Goal: Transaction & Acquisition: Purchase product/service

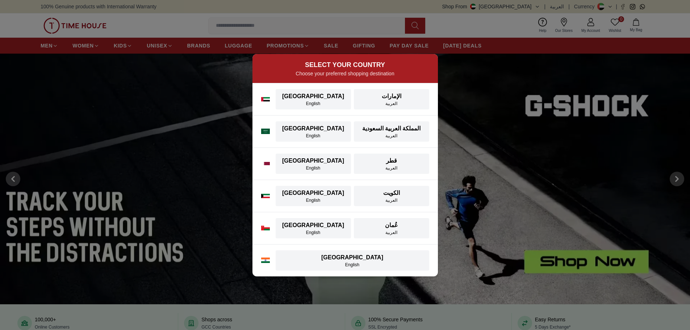
click at [307, 109] on div "UAE UAE English الإمارات العربية" at bounding box center [344, 99] width 185 height 32
click at [308, 104] on div "English" at bounding box center [313, 104] width 67 height 6
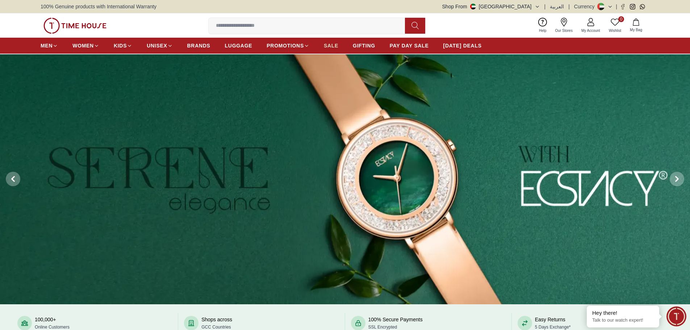
click at [329, 47] on span "SALE" at bounding box center [331, 45] width 14 height 7
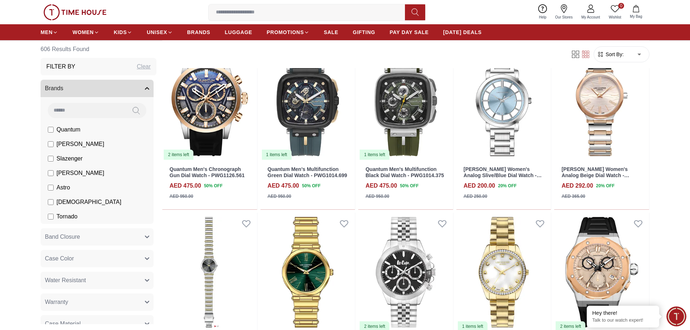
scroll to position [290, 0]
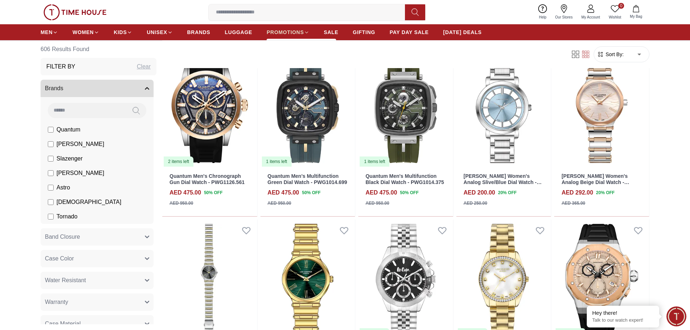
click at [306, 32] on icon at bounding box center [306, 32] width 5 height 5
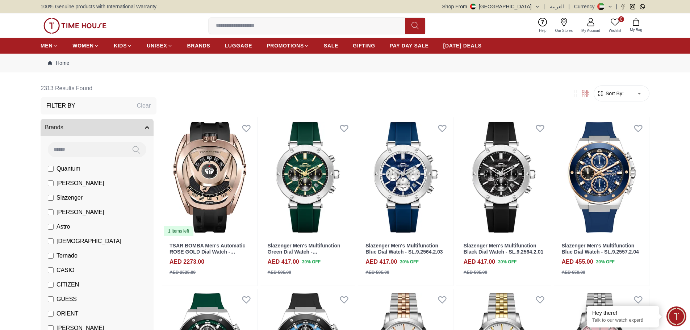
click at [308, 26] on input at bounding box center [310, 25] width 202 height 14
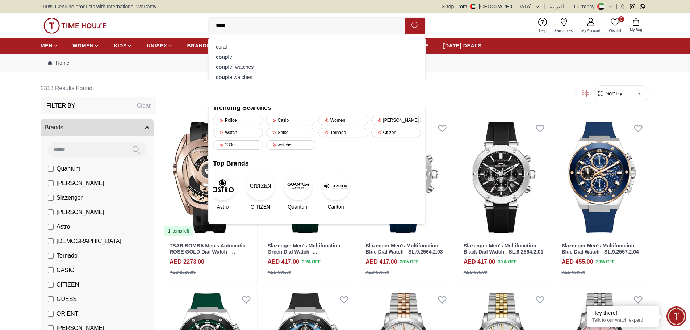
type input "******"
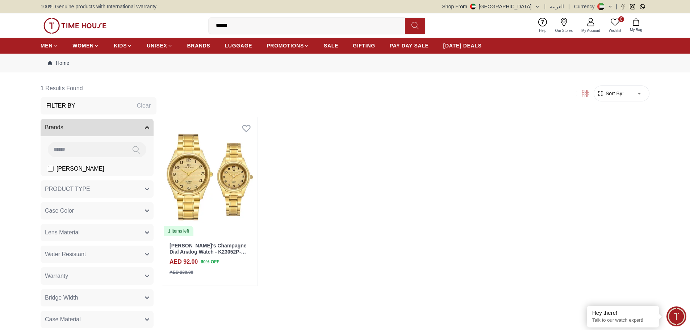
drag, startPoint x: 257, startPoint y: 30, endPoint x: 203, endPoint y: 16, distance: 55.6
click at [203, 16] on div "0 Wishlist My Bag ****** lee cooper lee coope lee cooper originals lee cooper a…" at bounding box center [345, 25] width 609 height 24
type input "*****"
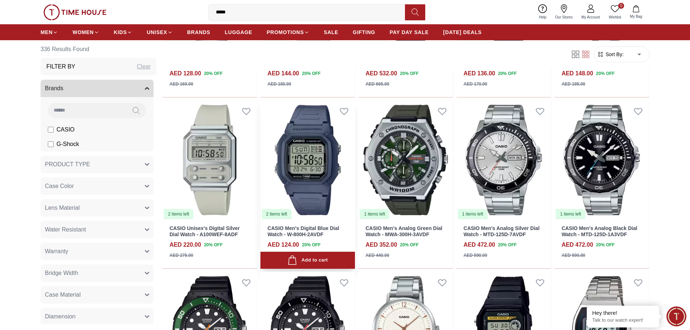
scroll to position [362, 0]
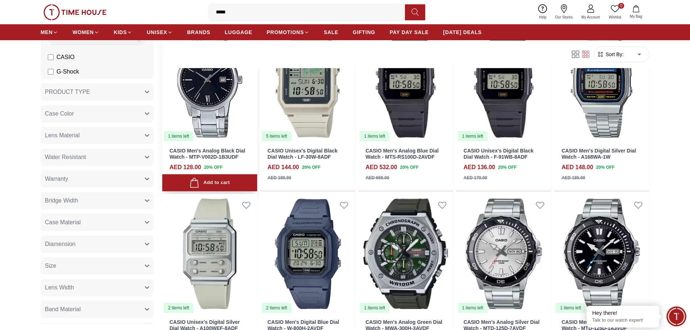
scroll to position [253, 0]
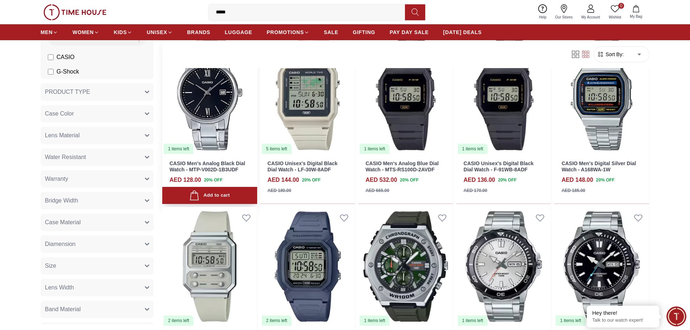
click at [206, 198] on div "Add to cart" at bounding box center [209, 195] width 40 height 10
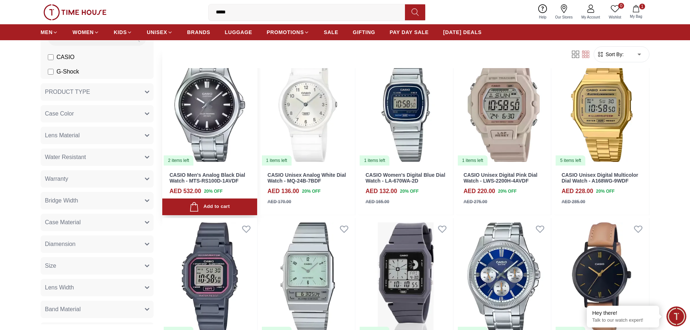
scroll to position [1086, 0]
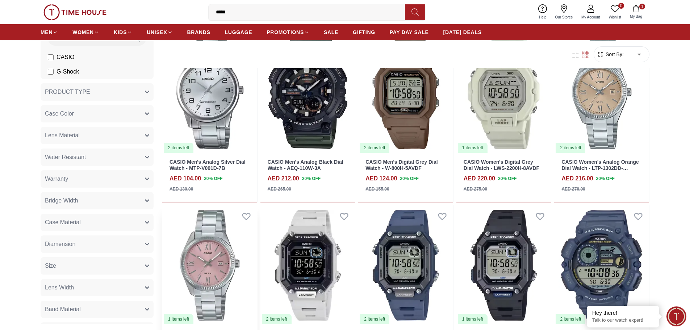
scroll to position [1448, 0]
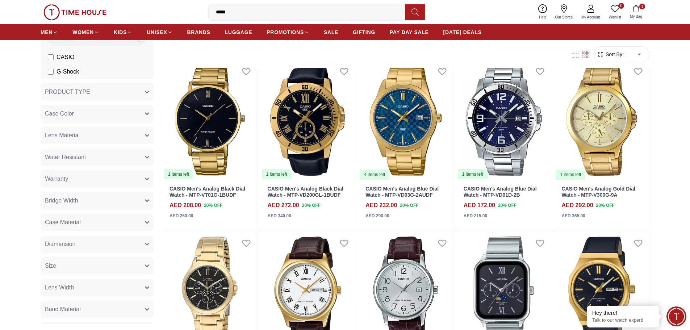
scroll to position [2462, 0]
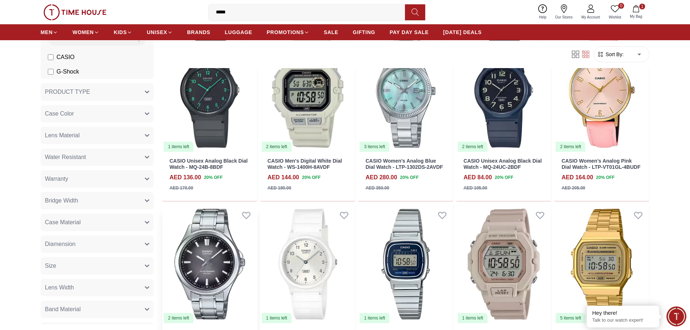
scroll to position [977, 0]
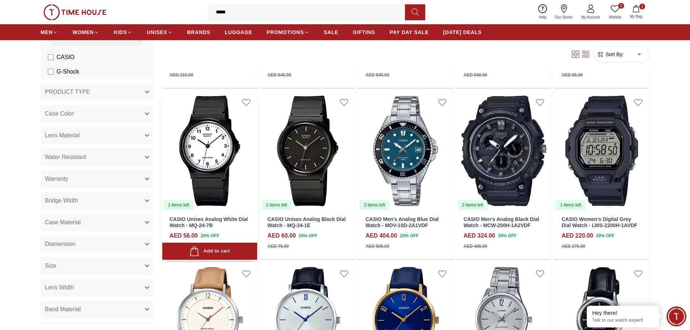
scroll to position [3693, 0]
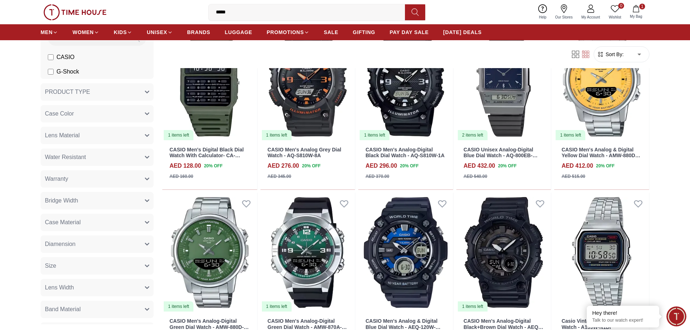
scroll to position [4381, 0]
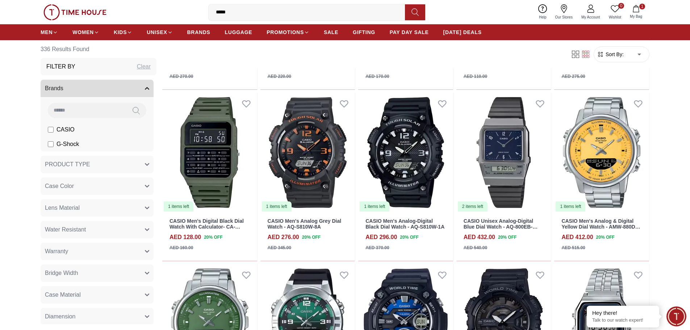
scroll to position [4308, 0]
click at [370, 34] on span "GIFTING" at bounding box center [364, 32] width 22 height 7
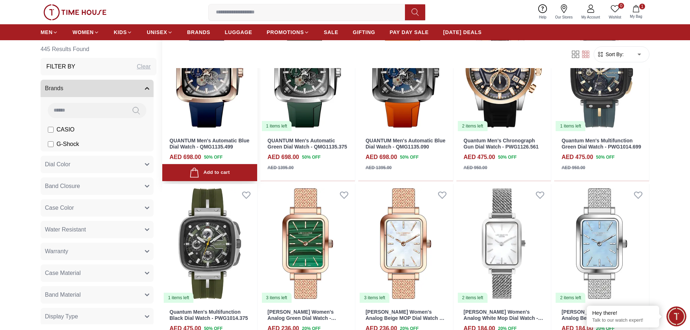
scroll to position [326, 0]
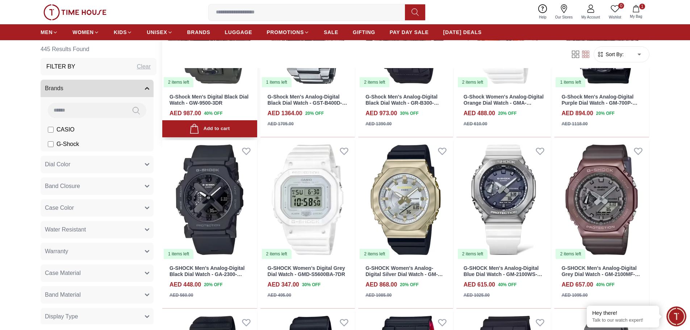
scroll to position [941, 0]
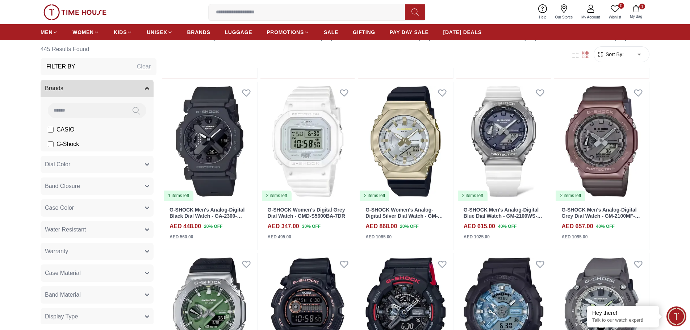
click at [227, 16] on input at bounding box center [310, 12] width 202 height 14
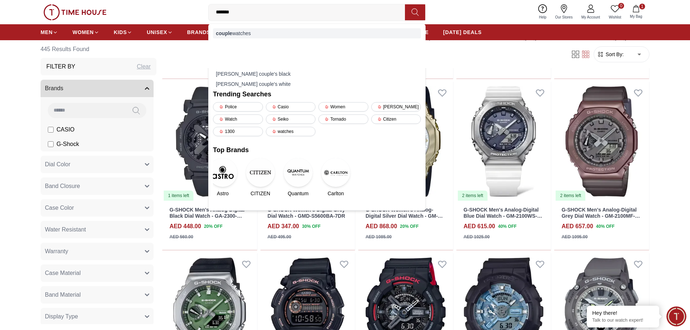
type input "******"
click at [240, 34] on div "couple watches" at bounding box center [317, 33] width 208 height 10
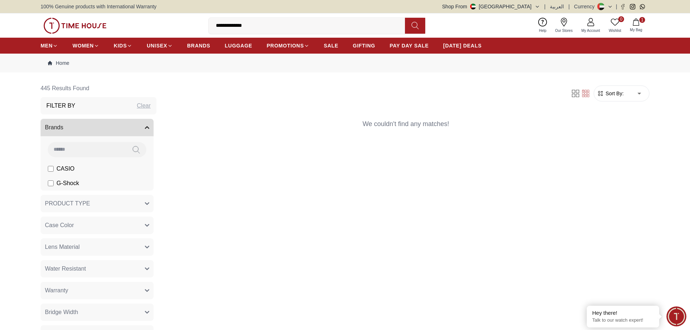
click at [266, 22] on input "**********" at bounding box center [310, 25] width 202 height 14
drag, startPoint x: 259, startPoint y: 25, endPoint x: 203, endPoint y: 29, distance: 56.6
click at [203, 29] on div "**********" at bounding box center [345, 25] width 609 height 24
type input "*****"
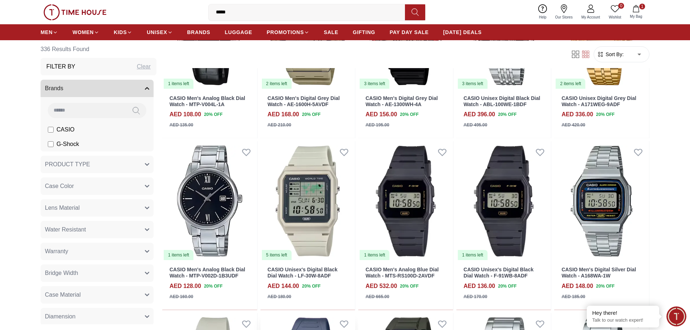
scroll to position [145, 0]
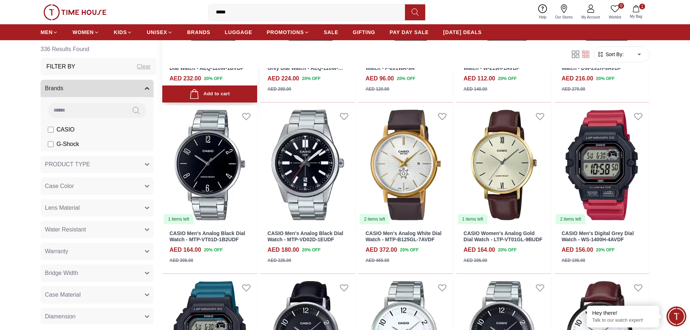
scroll to position [1014, 0]
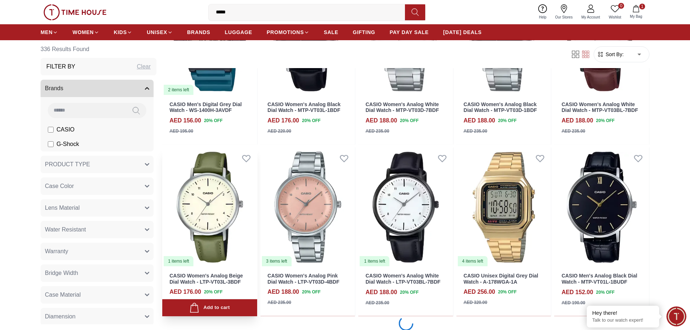
scroll to position [1303, 0]
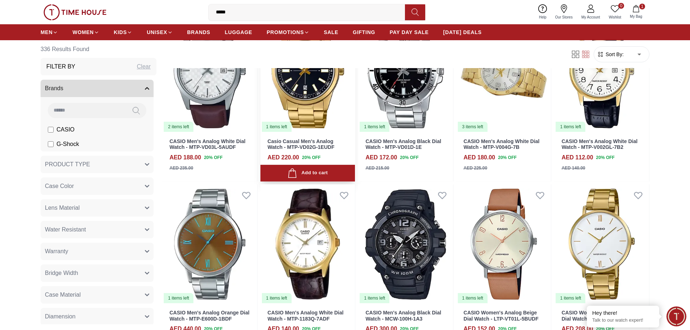
scroll to position [2353, 0]
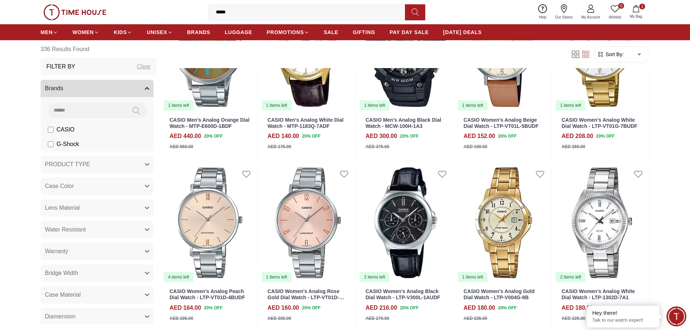
scroll to position [2534, 0]
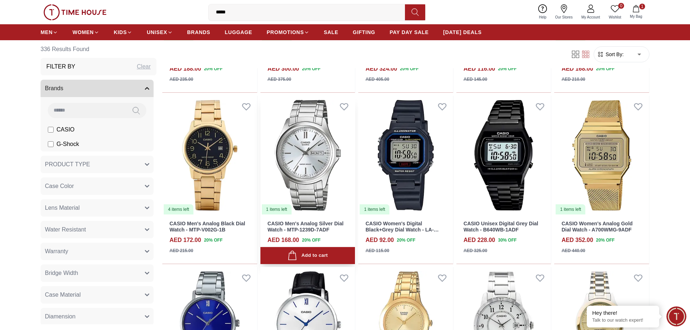
scroll to position [3801, 0]
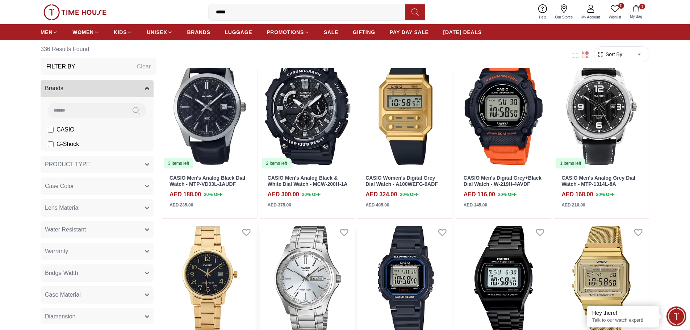
scroll to position [3584, 0]
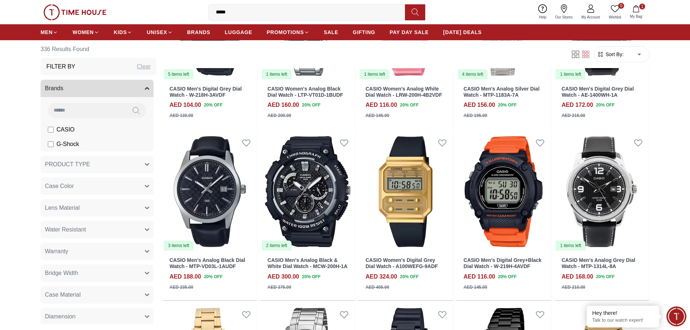
click at [234, 14] on input "*****" at bounding box center [310, 12] width 202 height 14
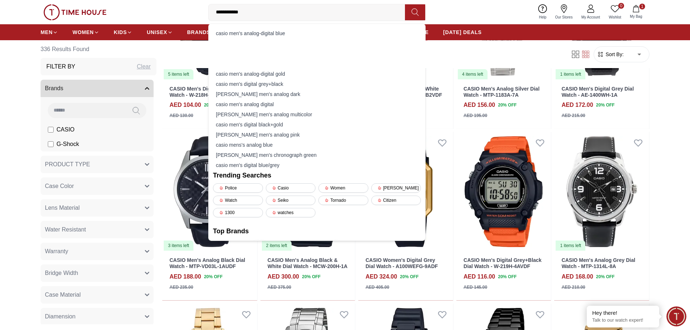
type input "**********"
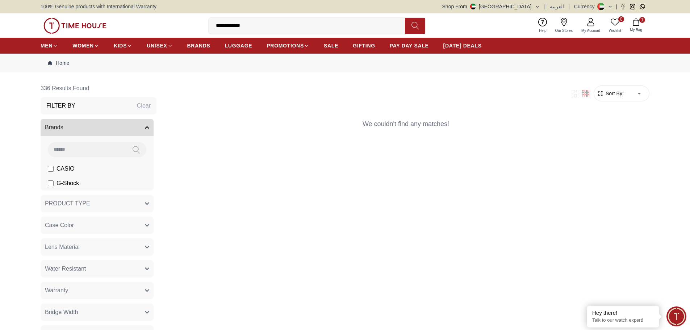
drag, startPoint x: 230, startPoint y: 22, endPoint x: 208, endPoint y: 26, distance: 22.3
click at [208, 26] on div "**********" at bounding box center [345, 25] width 609 height 24
type input "*******"
drag, startPoint x: 245, startPoint y: 27, endPoint x: 176, endPoint y: 24, distance: 69.6
click at [176, 24] on div "0 Wishlist 1 My Bag ******* Trending Searches Police Casio Women Lee cooper Wat…" at bounding box center [345, 25] width 609 height 24
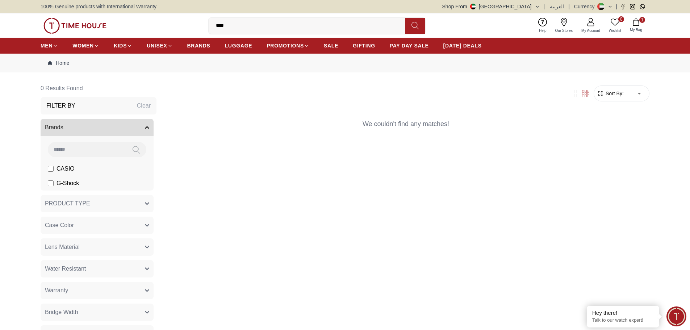
type input "*****"
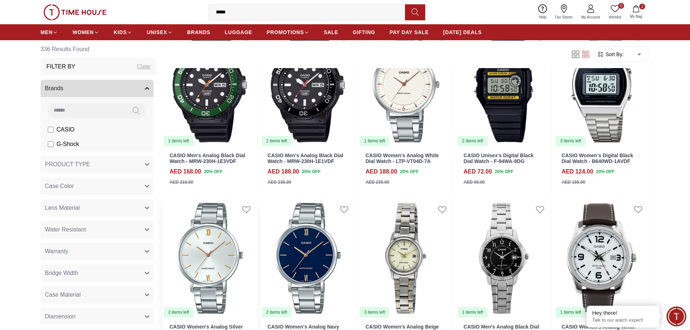
scroll to position [688, 0]
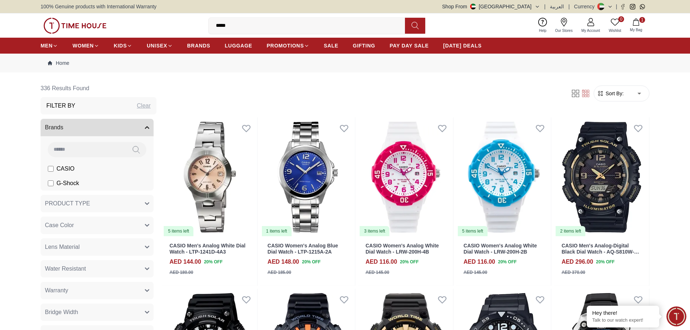
click at [224, 23] on input "*****" at bounding box center [310, 25] width 202 height 14
drag, startPoint x: 233, startPoint y: 25, endPoint x: 173, endPoint y: 20, distance: 60.3
click at [173, 20] on div "0 Wishlist 1 My Bag ***** Trending Searches Police Casio Women Lee cooper Watch…" at bounding box center [345, 25] width 609 height 24
type input "*****"
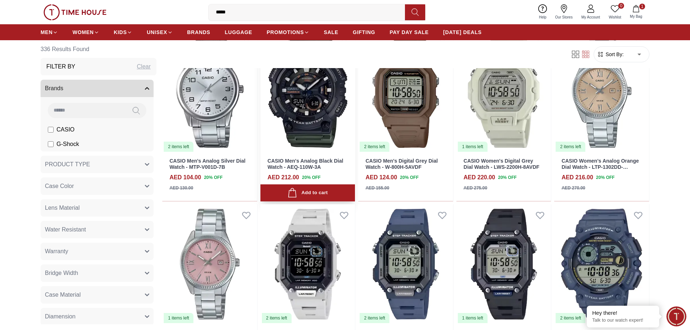
scroll to position [1448, 0]
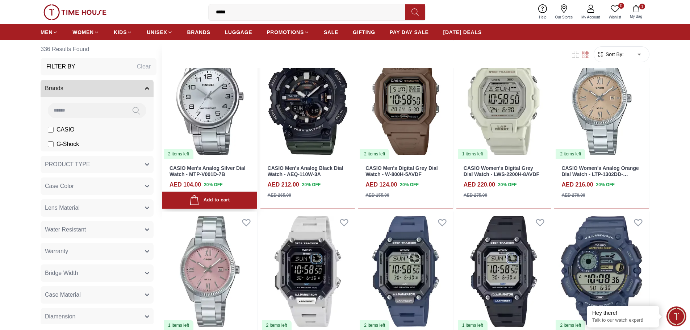
click at [195, 113] on img at bounding box center [209, 99] width 95 height 119
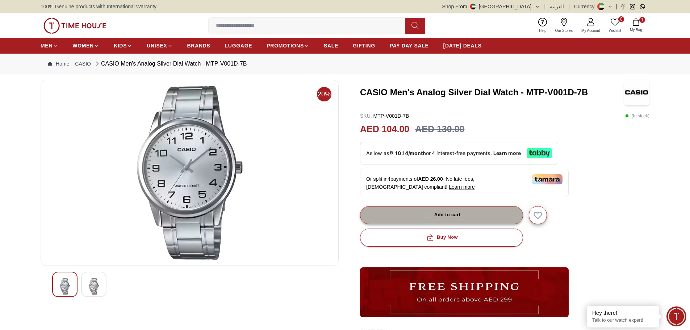
click at [421, 221] on button "Add to cart" at bounding box center [441, 215] width 163 height 18
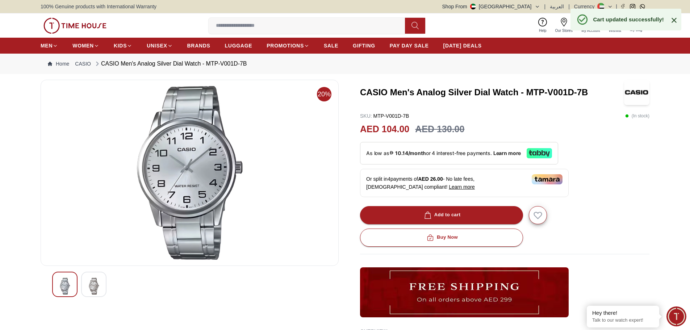
click at [673, 19] on icon at bounding box center [673, 20] width 5 height 5
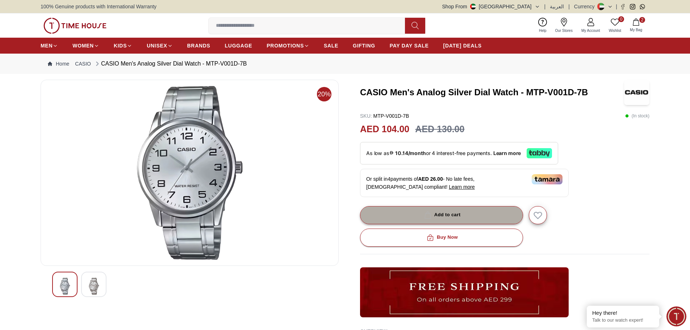
click at [467, 215] on button "Add to cart" at bounding box center [441, 215] width 163 height 18
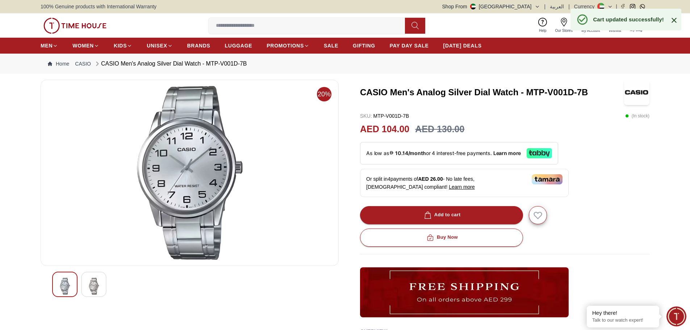
click at [675, 20] on icon at bounding box center [673, 20] width 9 height 9
click at [634, 28] on span "My Bag" at bounding box center [636, 29] width 18 height 5
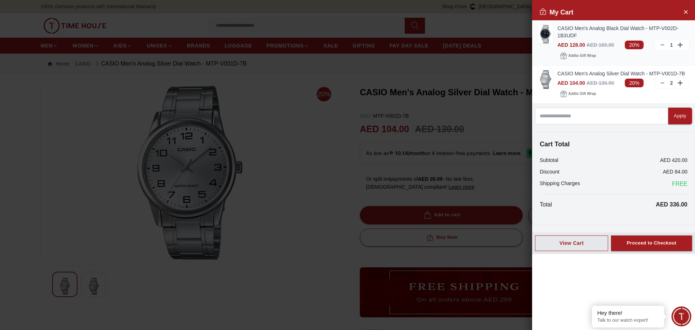
click at [664, 44] on icon at bounding box center [663, 45] width 6 height 6
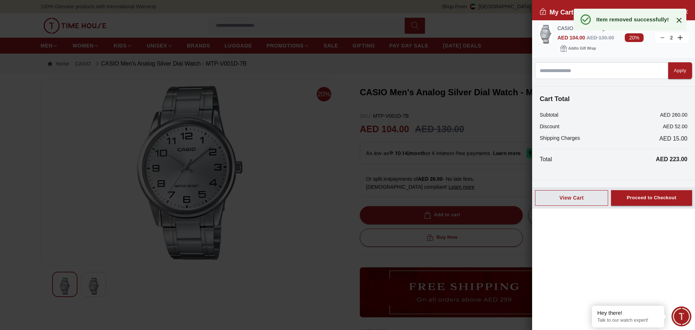
click at [660, 38] on icon at bounding box center [663, 38] width 6 height 6
click at [678, 18] on icon at bounding box center [679, 20] width 9 height 9
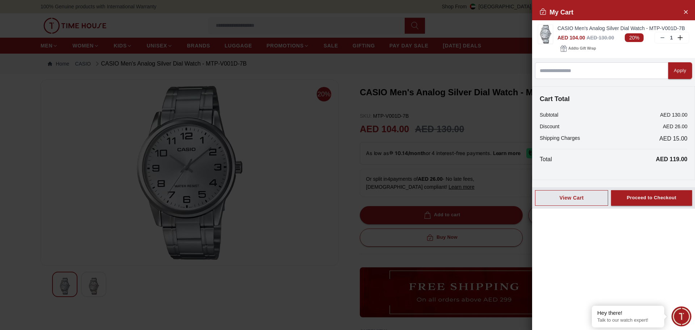
click at [308, 236] on div at bounding box center [347, 165] width 695 height 330
click at [420, 26] on div at bounding box center [347, 165] width 695 height 330
click at [560, 192] on button "View Cart" at bounding box center [571, 198] width 73 height 16
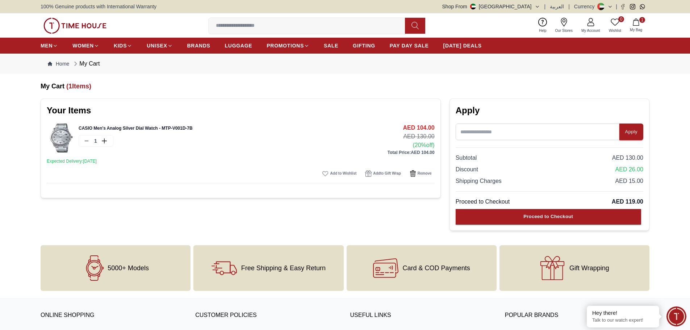
click at [219, 28] on input at bounding box center [310, 25] width 202 height 14
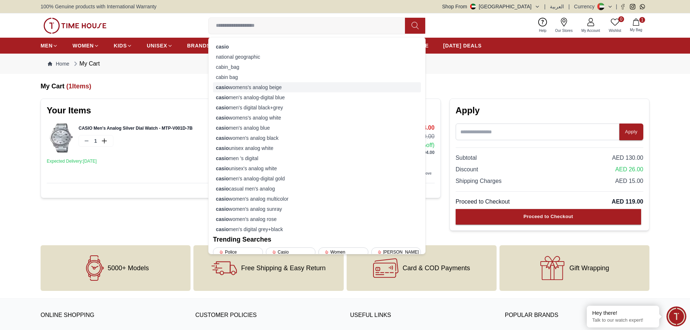
click at [254, 91] on div "casio womens's analog beige" at bounding box center [317, 87] width 208 height 10
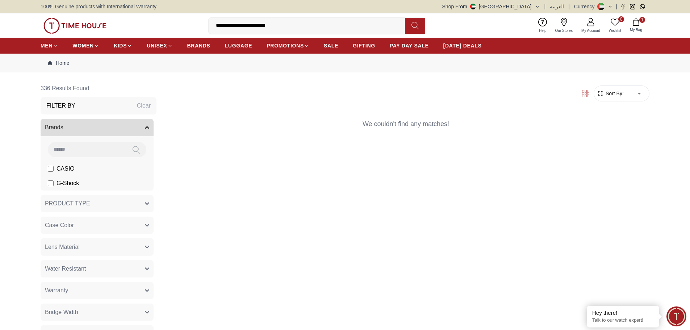
drag, startPoint x: 277, startPoint y: 27, endPoint x: 247, endPoint y: 27, distance: 30.1
click at [247, 27] on input "**********" at bounding box center [310, 25] width 202 height 14
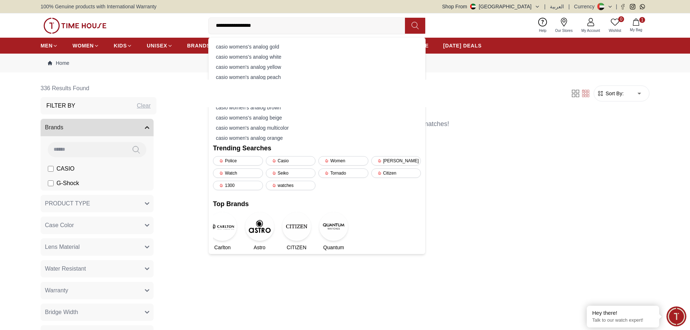
type input "**********"
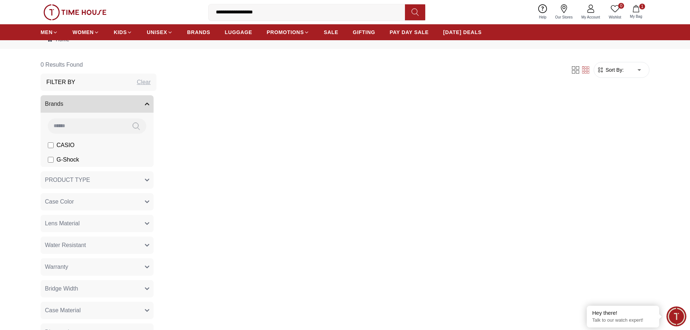
scroll to position [36, 0]
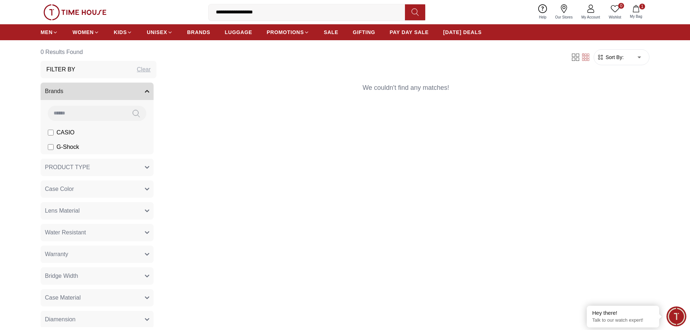
drag, startPoint x: 273, startPoint y: 14, endPoint x: 209, endPoint y: 14, distance: 64.1
click at [209, 14] on input "**********" at bounding box center [310, 12] width 202 height 14
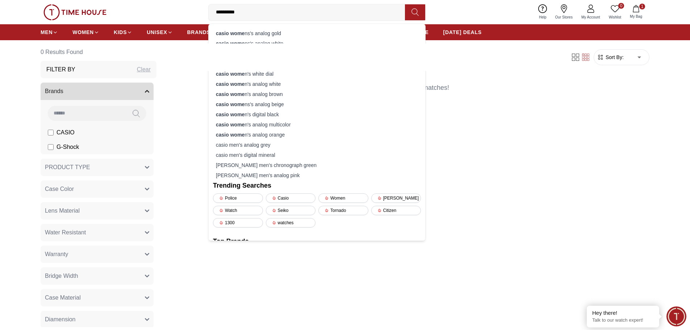
type input "**********"
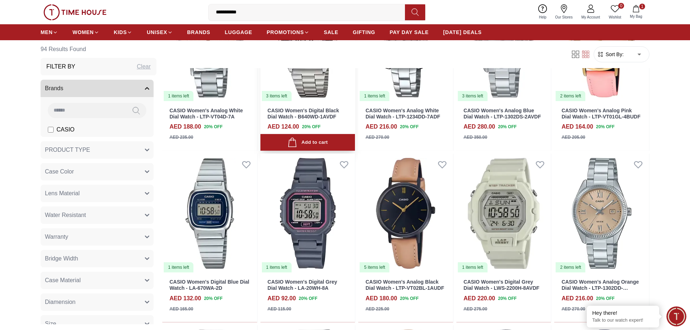
scroll to position [181, 0]
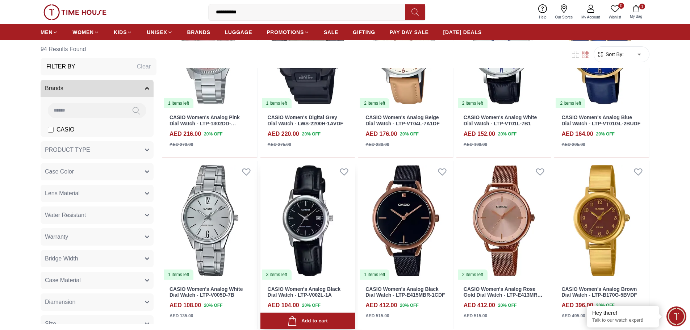
scroll to position [507, 0]
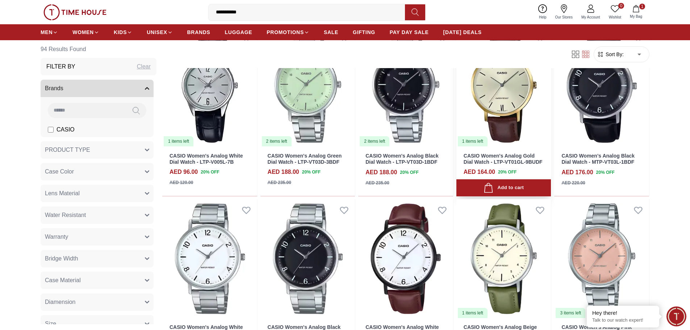
scroll to position [1303, 0]
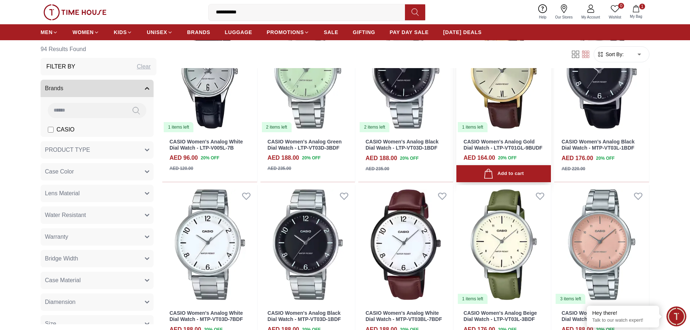
click at [499, 173] on div "Add to cart" at bounding box center [503, 174] width 40 height 10
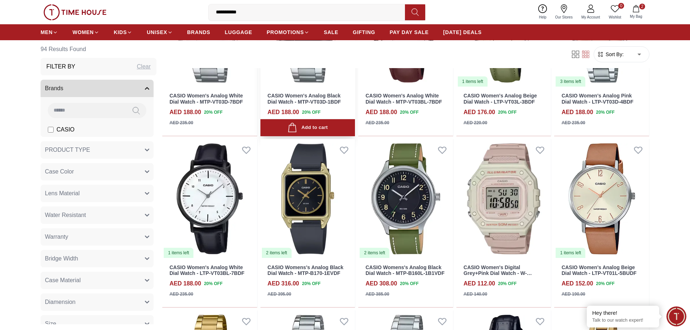
scroll to position [1557, 0]
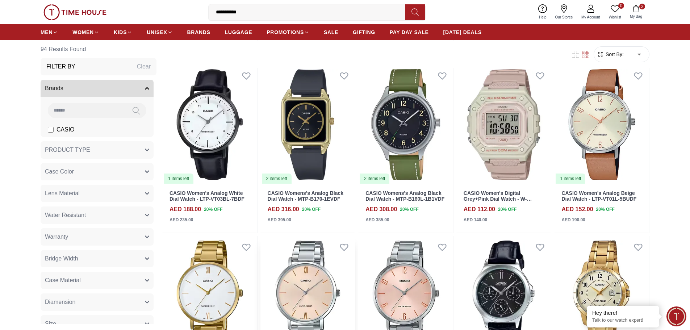
scroll to position [1593, 0]
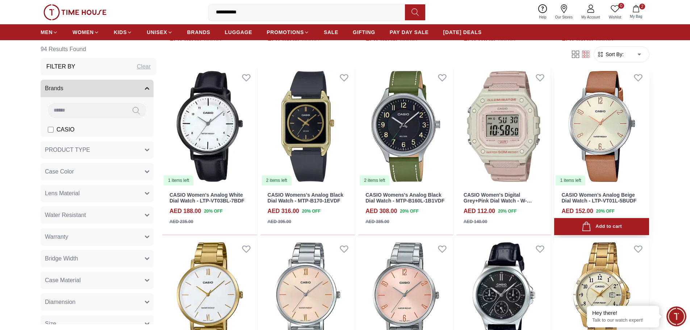
click at [612, 226] on div "Add to cart" at bounding box center [601, 227] width 40 height 10
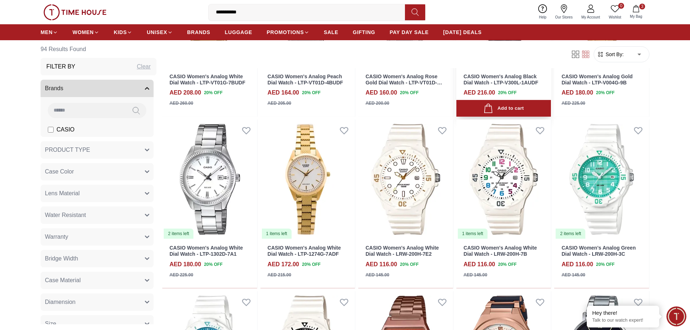
scroll to position [1919, 0]
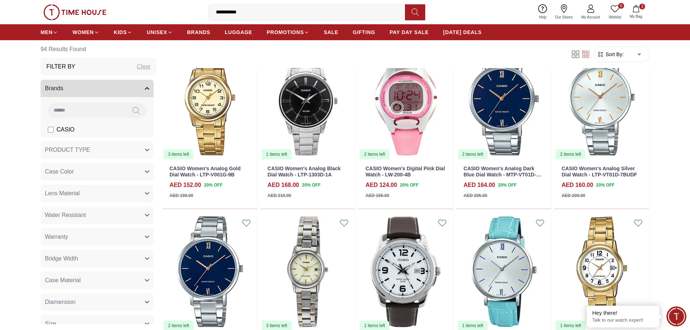
scroll to position [2643, 0]
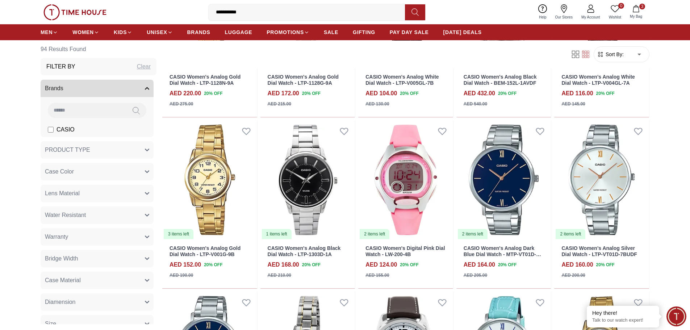
drag, startPoint x: 273, startPoint y: 16, endPoint x: 229, endPoint y: 7, distance: 44.7
click at [229, 7] on input "**********" at bounding box center [310, 12] width 202 height 14
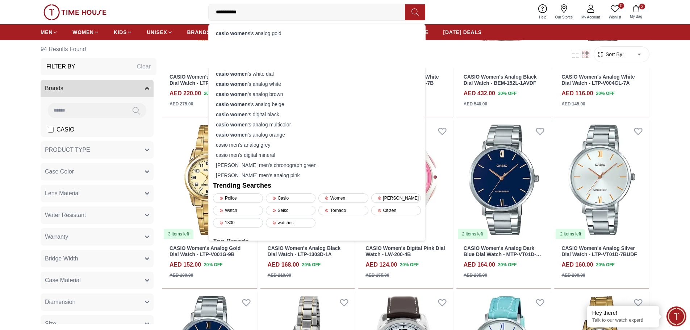
scroll to position [2567, 0]
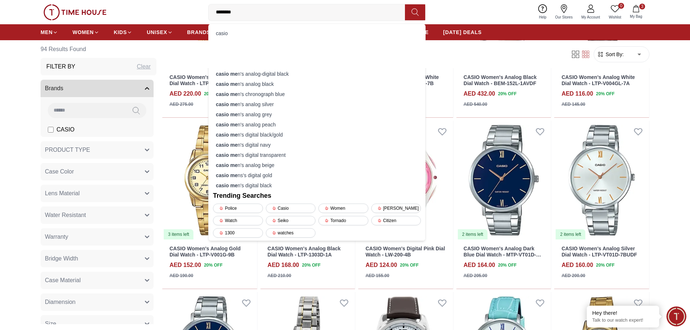
type input "*********"
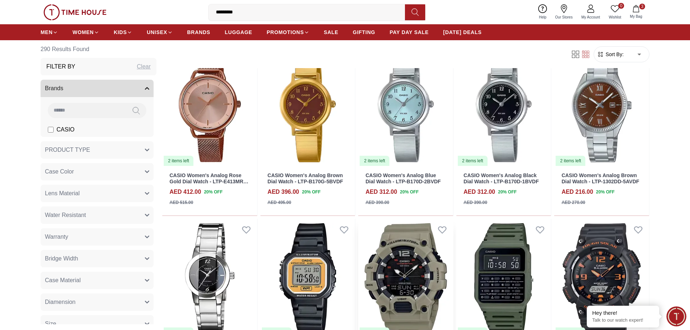
scroll to position [760, 0]
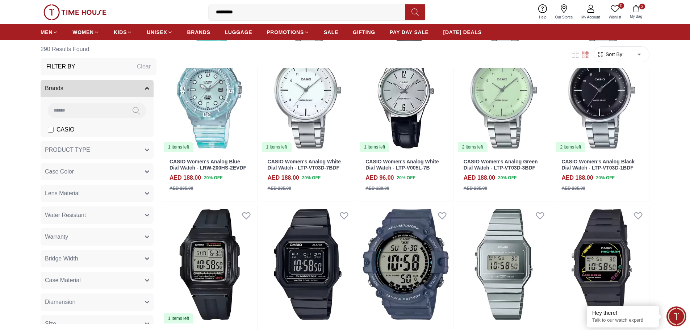
scroll to position [2353, 0]
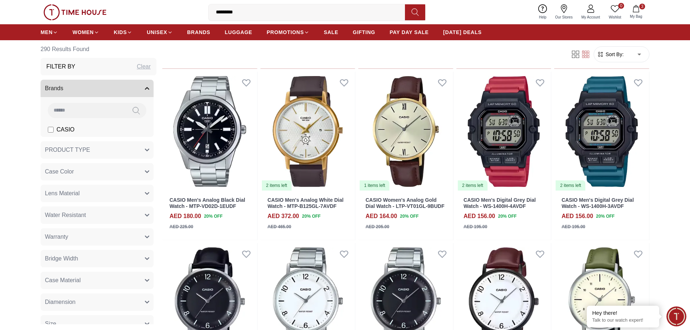
scroll to position [2788, 0]
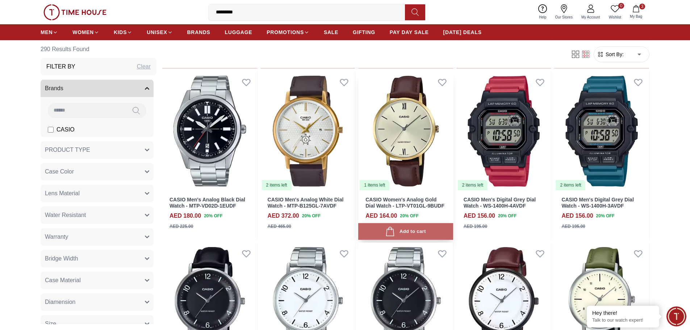
click at [412, 237] on button "Add to cart" at bounding box center [405, 231] width 95 height 17
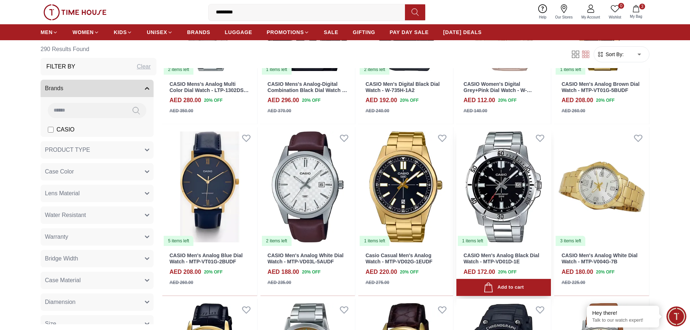
scroll to position [3584, 0]
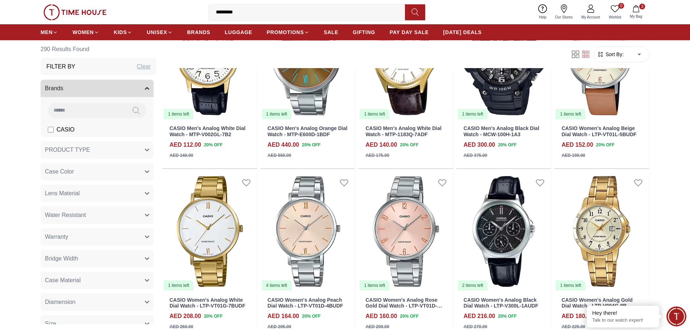
scroll to position [4091, 0]
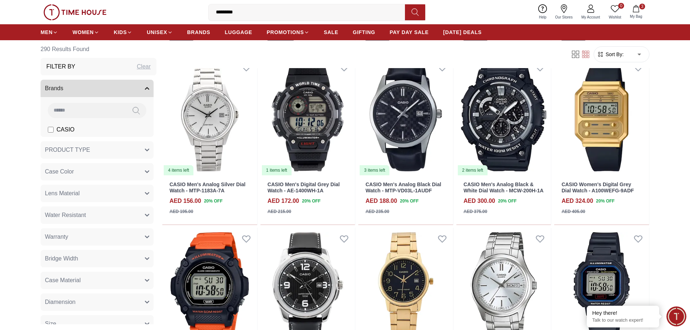
scroll to position [4842, 0]
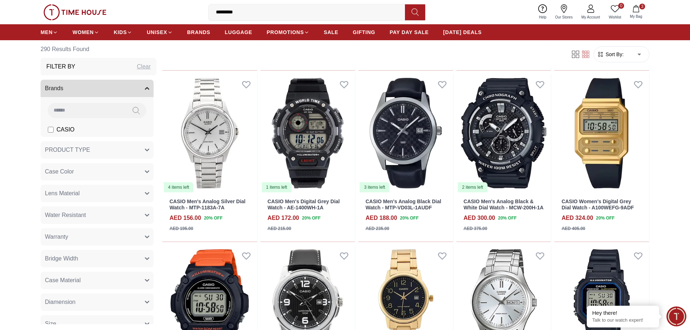
click at [631, 11] on button "3 My Bag" at bounding box center [635, 12] width 21 height 17
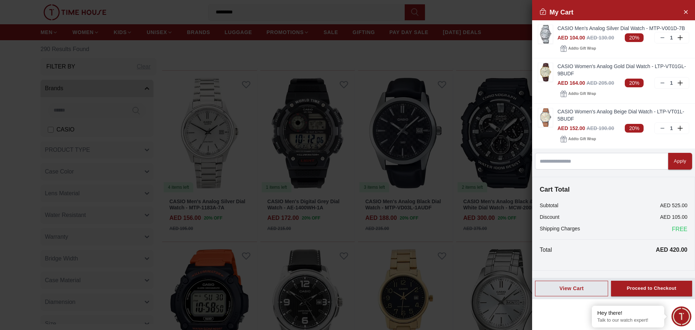
click at [39, 208] on div at bounding box center [347, 165] width 695 height 330
click at [333, 47] on div at bounding box center [347, 165] width 695 height 330
click at [685, 10] on icon "Close Account" at bounding box center [686, 11] width 6 height 9
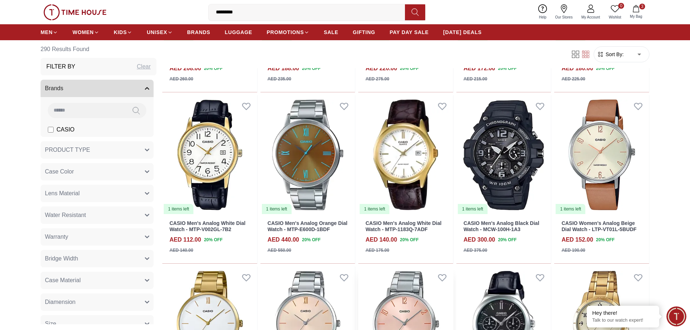
scroll to position [3756, 0]
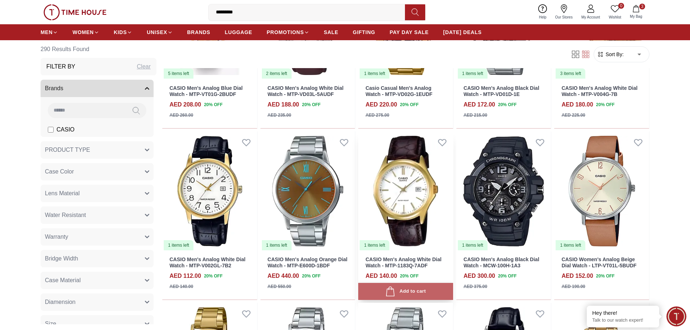
click at [389, 291] on icon "button" at bounding box center [390, 291] width 10 height 10
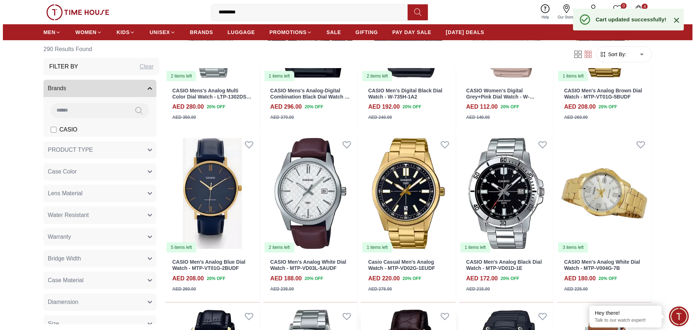
scroll to position [3575, 0]
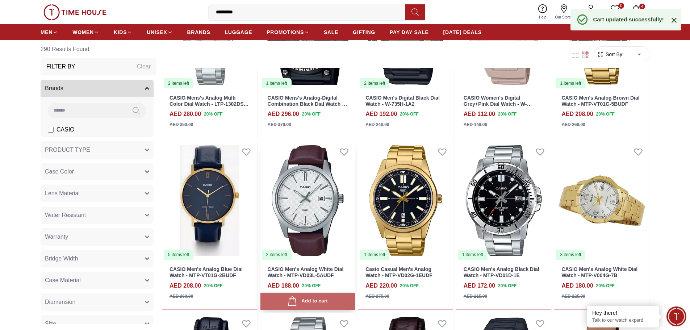
click at [295, 298] on icon "button" at bounding box center [292, 301] width 10 height 10
click at [640, 3] on div "Help Our Stores My Account 0 Wishlist 5 My Bag" at bounding box center [590, 12] width 112 height 18
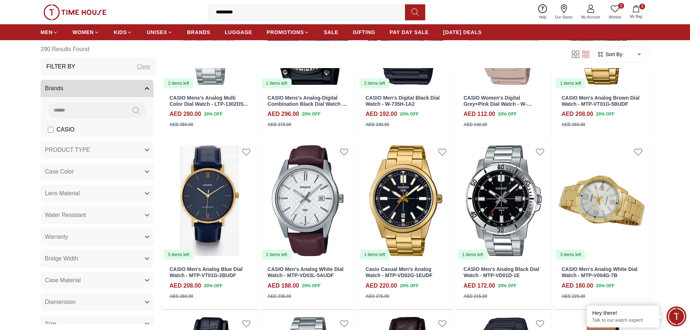
click at [640, 13] on button "5 My Bag" at bounding box center [635, 12] width 21 height 17
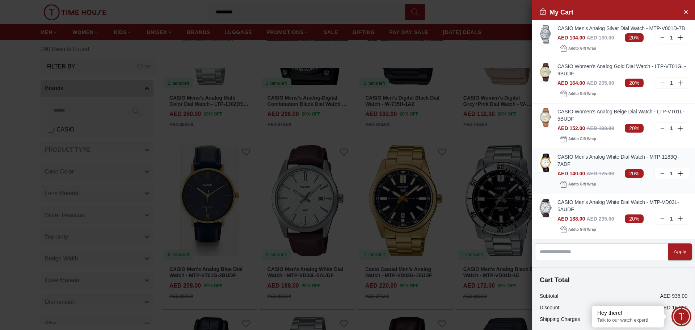
click at [544, 167] on img at bounding box center [545, 163] width 14 height 18
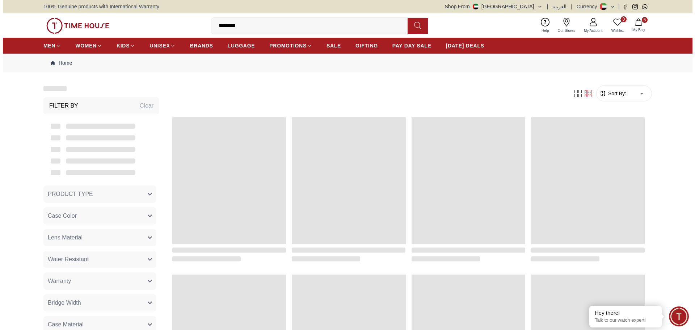
scroll to position [694, 0]
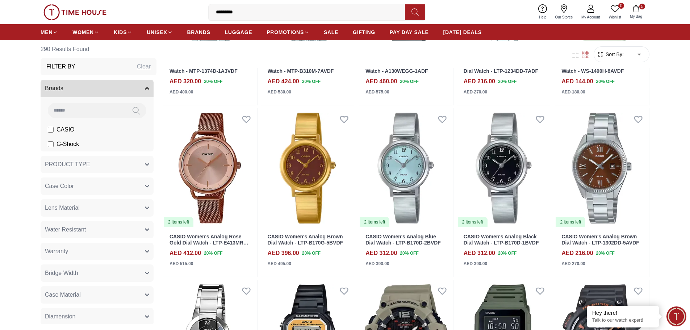
click at [638, 13] on button "5 My Bag" at bounding box center [635, 12] width 21 height 17
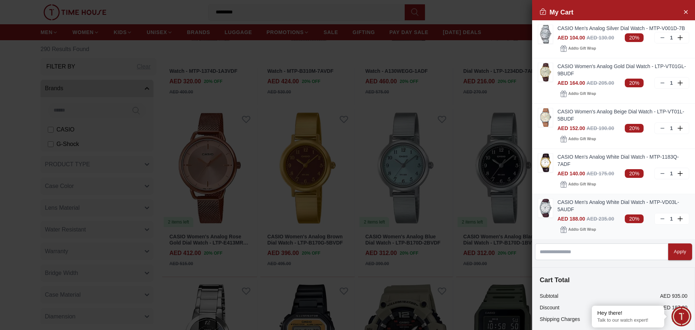
click at [545, 217] on img at bounding box center [545, 208] width 14 height 18
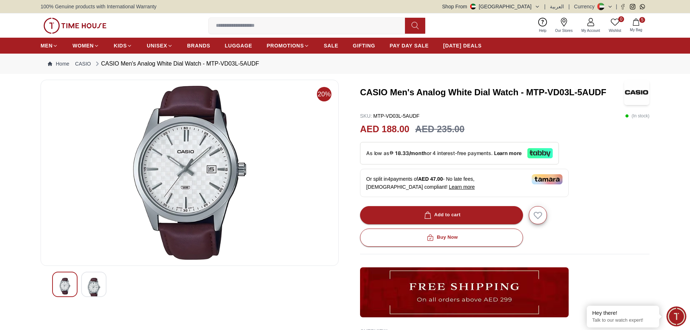
click at [639, 26] on button "5 My Bag" at bounding box center [635, 25] width 21 height 17
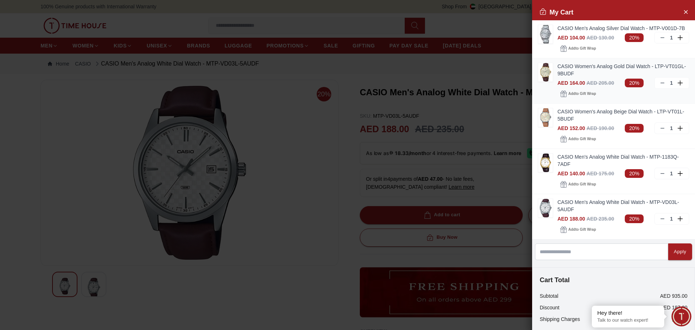
click at [541, 78] on img at bounding box center [545, 72] width 14 height 18
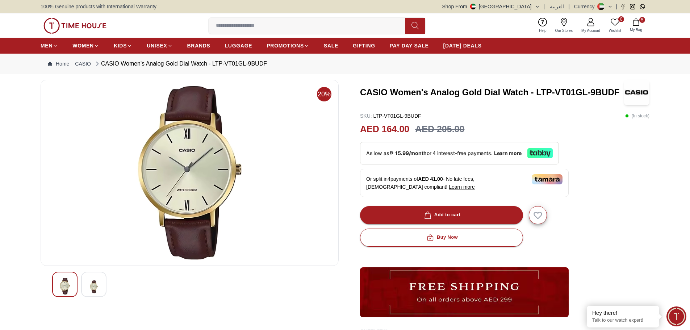
click at [637, 21] on icon "button" at bounding box center [635, 21] width 6 height 7
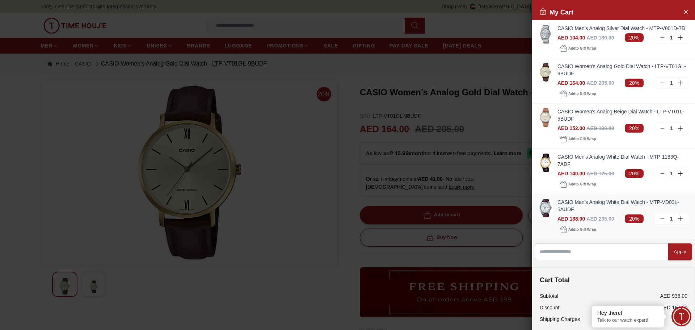
click at [548, 217] on img at bounding box center [545, 208] width 14 height 18
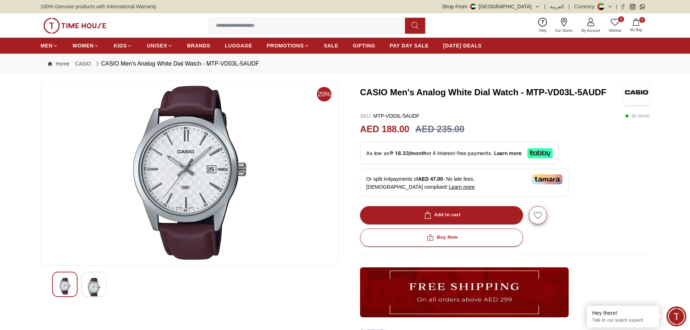
click at [636, 28] on span "My Bag" at bounding box center [636, 29] width 18 height 5
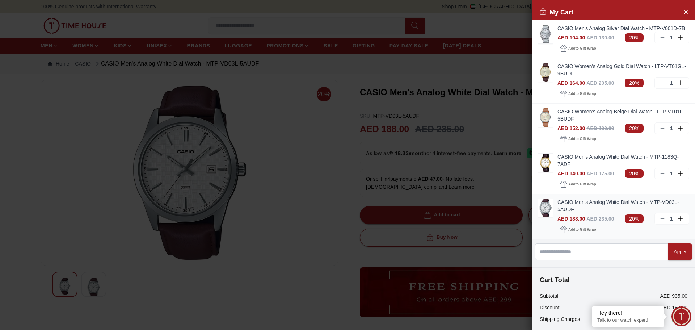
click at [546, 213] on img at bounding box center [545, 208] width 14 height 18
click at [547, 217] on img at bounding box center [545, 208] width 14 height 18
click at [290, 176] on div at bounding box center [347, 165] width 695 height 330
click at [684, 11] on icon "Close Account" at bounding box center [685, 11] width 3 height 3
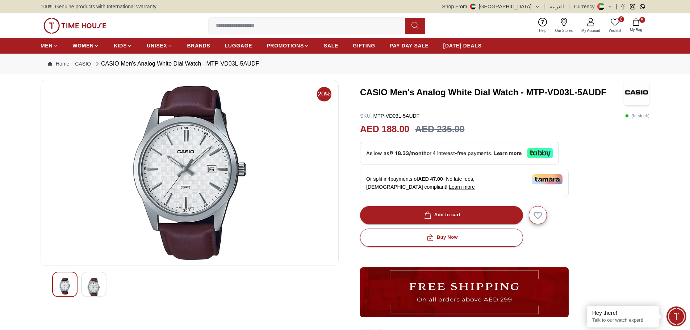
click at [641, 25] on button "5 My Bag" at bounding box center [635, 25] width 21 height 17
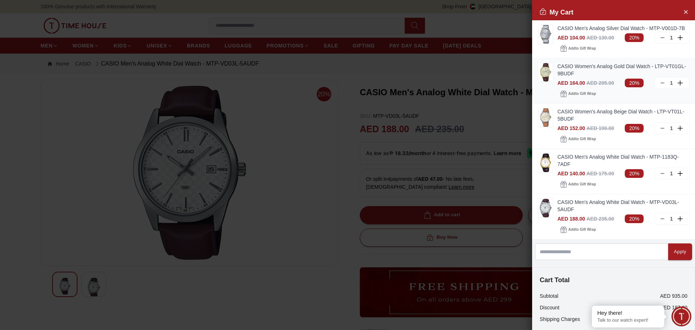
click at [545, 78] on img at bounding box center [545, 72] width 14 height 18
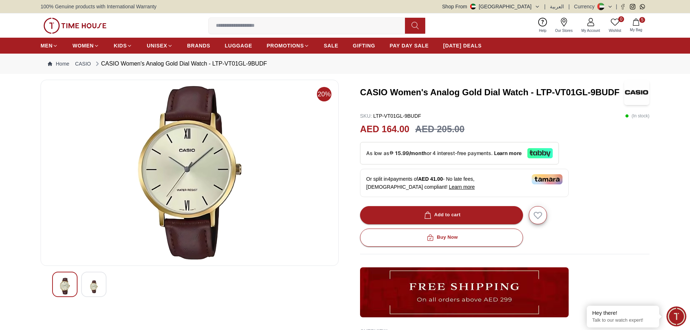
click at [631, 22] on button "5 My Bag" at bounding box center [635, 25] width 21 height 17
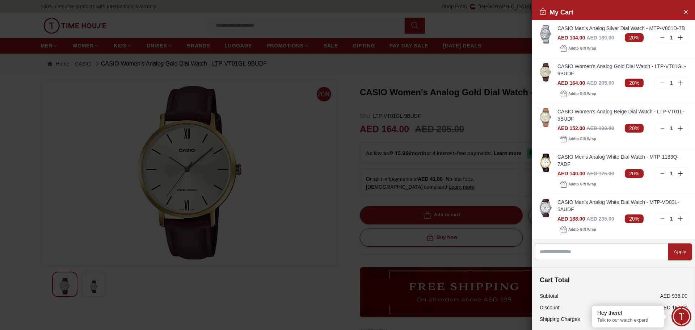
click at [314, 126] on div at bounding box center [347, 165] width 695 height 330
click at [683, 11] on icon "Close Account" at bounding box center [686, 11] width 6 height 9
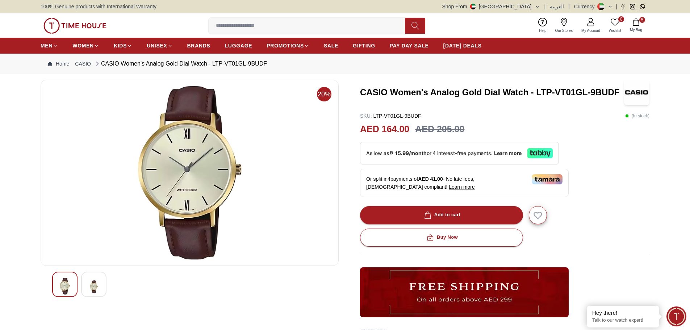
click at [229, 25] on input at bounding box center [310, 25] width 202 height 14
click at [268, 186] on img at bounding box center [190, 173] width 286 height 174
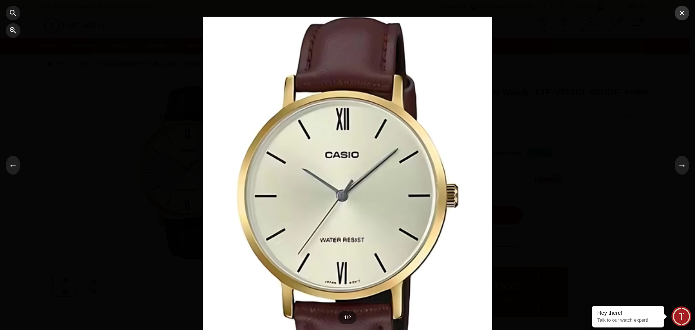
click at [681, 12] on icon "button" at bounding box center [682, 12] width 5 height 5
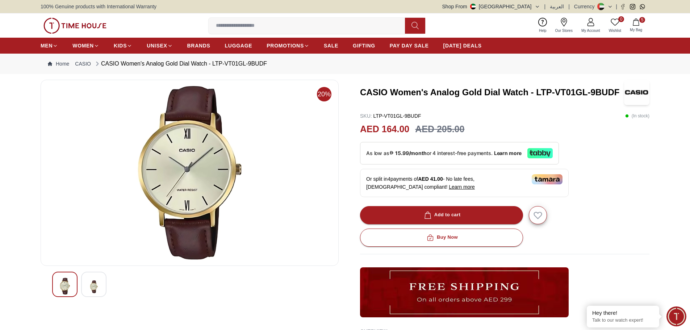
click at [412, 25] on icon at bounding box center [414, 25] width 7 height 8
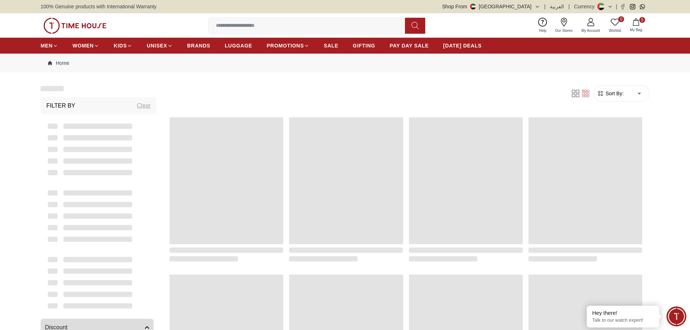
click at [294, 26] on input at bounding box center [310, 25] width 202 height 14
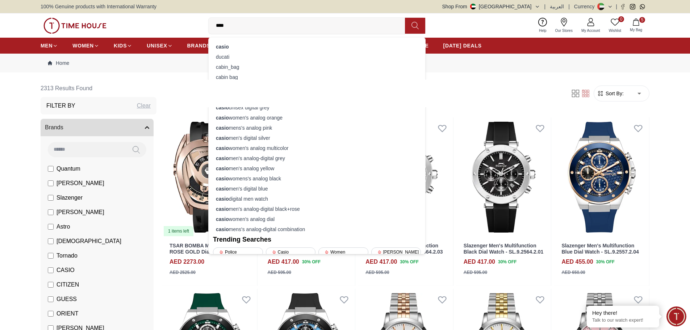
type input "*****"
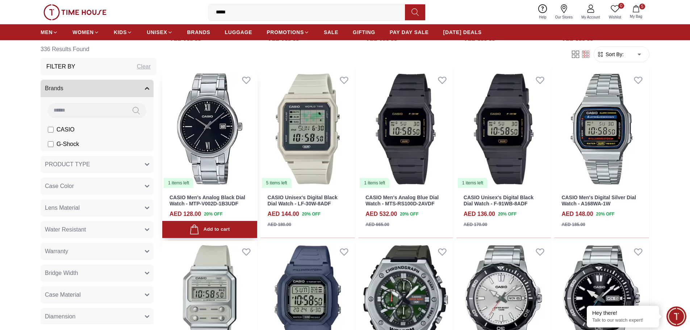
scroll to position [253, 0]
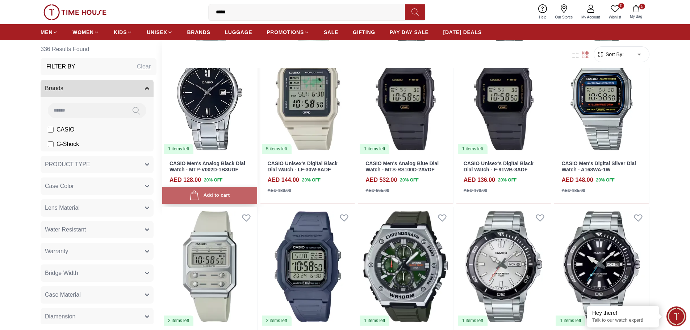
click at [226, 197] on div "Add to cart" at bounding box center [209, 195] width 40 height 10
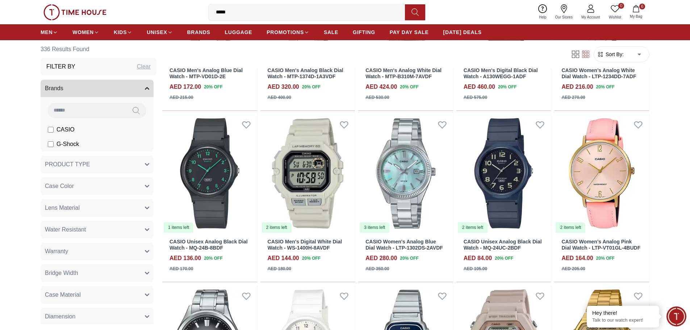
scroll to position [869, 0]
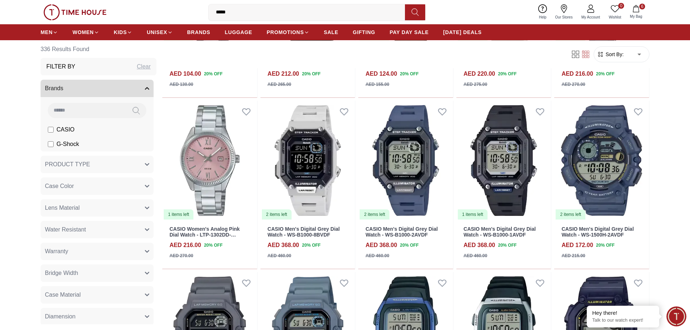
scroll to position [1557, 0]
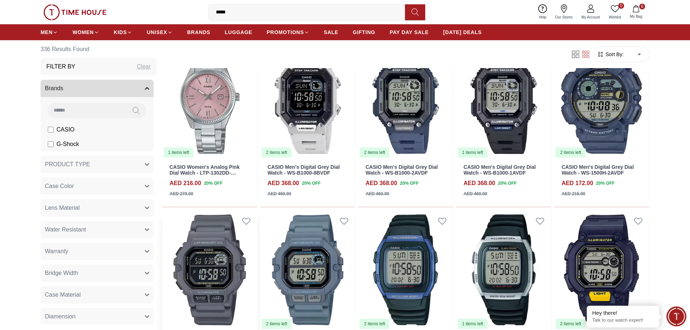
scroll to position [1593, 0]
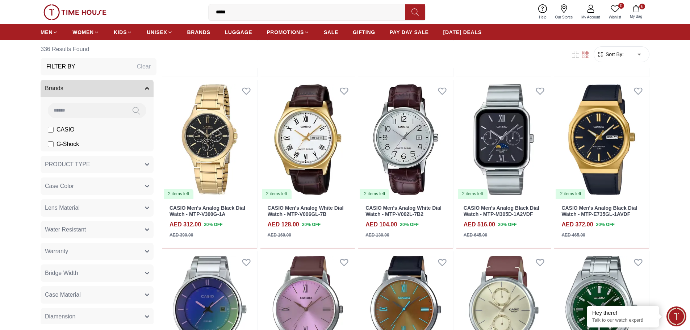
scroll to position [2607, 0]
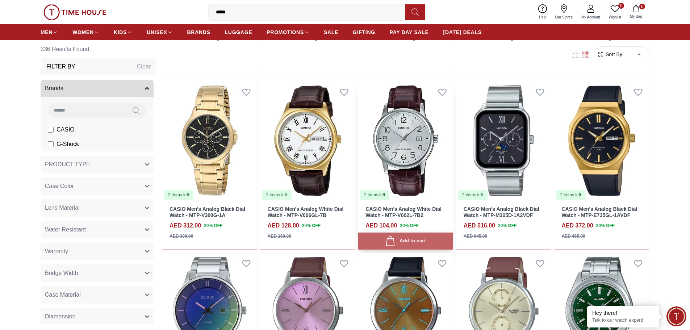
click at [386, 235] on button "Add to cart" at bounding box center [405, 240] width 95 height 17
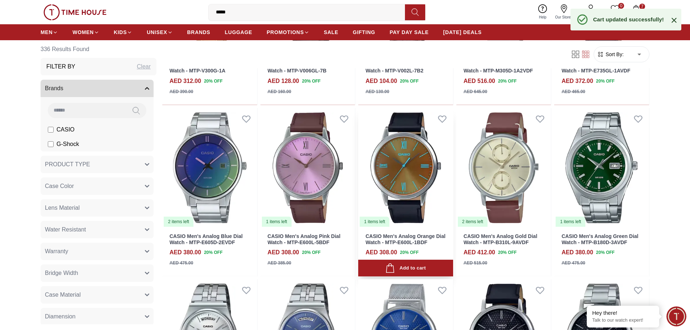
scroll to position [2751, 0]
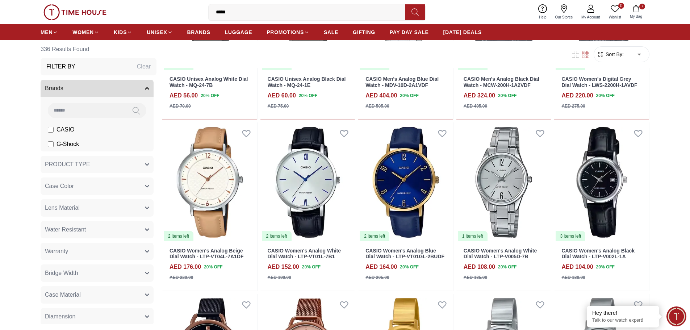
scroll to position [3765, 0]
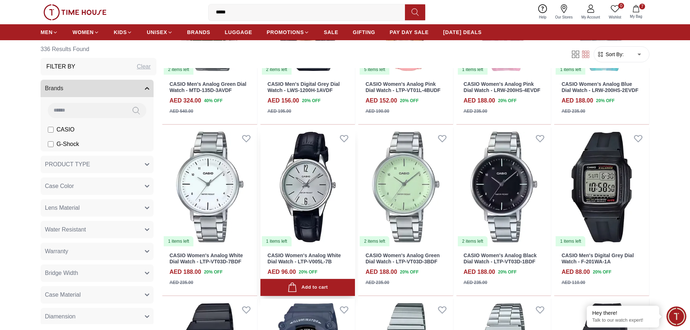
scroll to position [5829, 0]
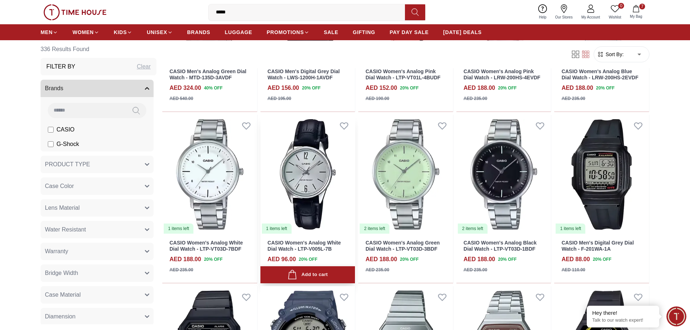
click at [327, 271] on div "Add to cart" at bounding box center [307, 275] width 40 height 10
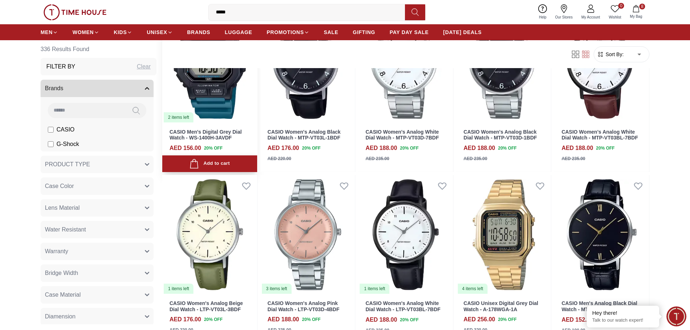
scroll to position [6806, 0]
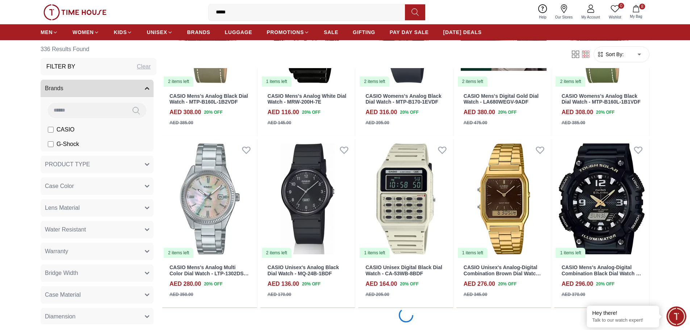
scroll to position [7458, 0]
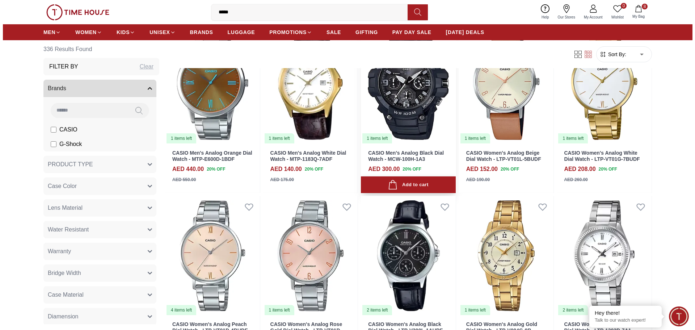
scroll to position [8110, 0]
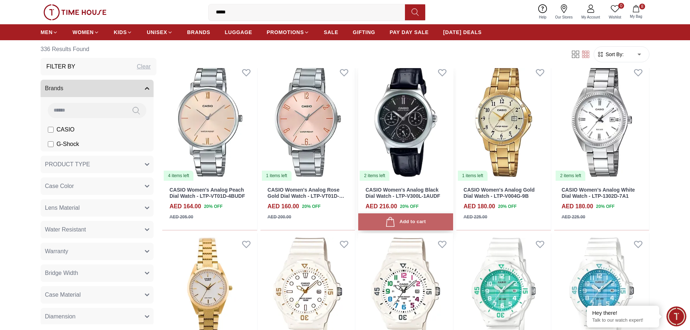
click at [385, 223] on icon "button" at bounding box center [390, 222] width 10 height 10
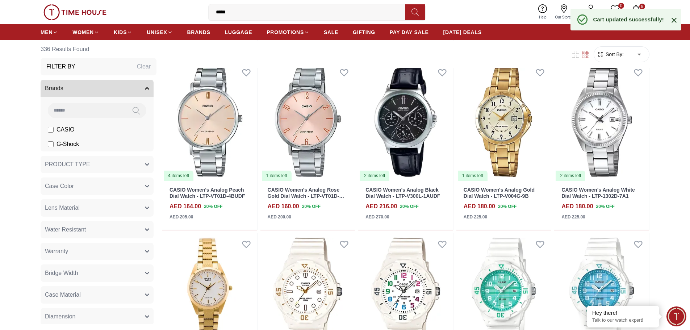
click at [638, 5] on icon "button" at bounding box center [635, 8] width 7 height 7
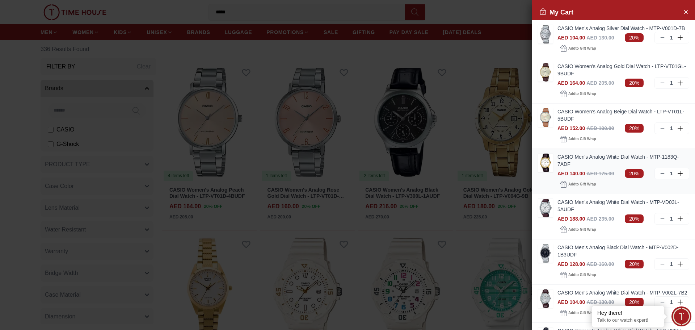
click at [660, 176] on icon at bounding box center [663, 174] width 6 height 6
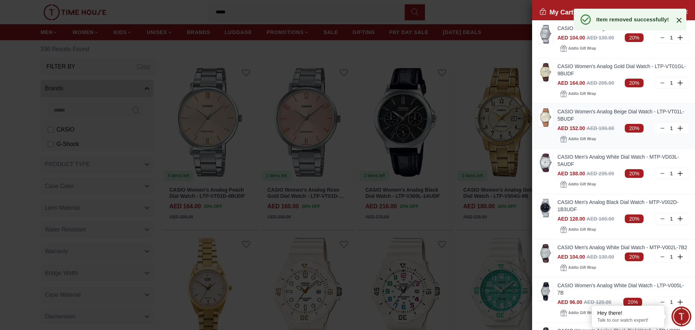
click at [660, 131] on icon at bounding box center [663, 128] width 6 height 6
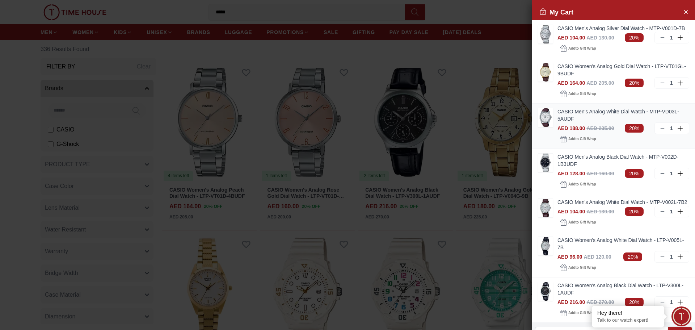
click at [660, 131] on icon at bounding box center [663, 128] width 6 height 6
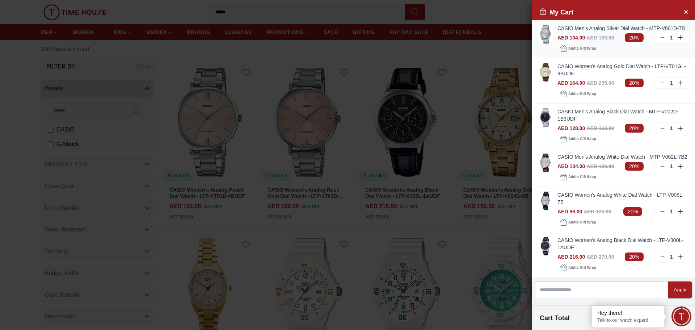
click at [542, 34] on img at bounding box center [545, 34] width 14 height 18
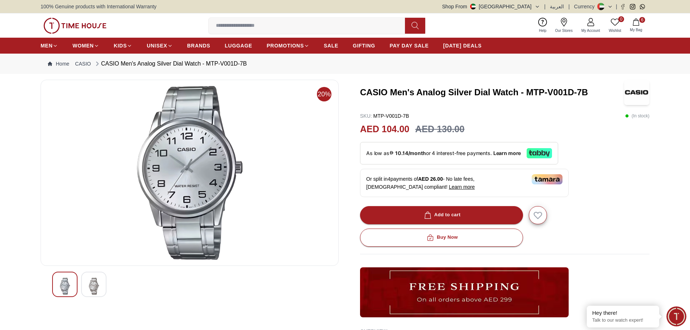
click at [636, 27] on button "6 My Bag" at bounding box center [635, 25] width 21 height 17
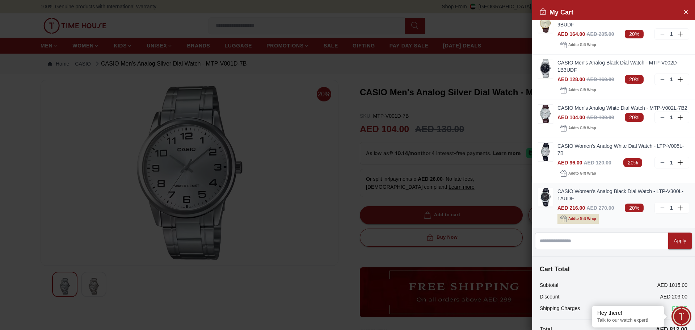
scroll to position [36, 0]
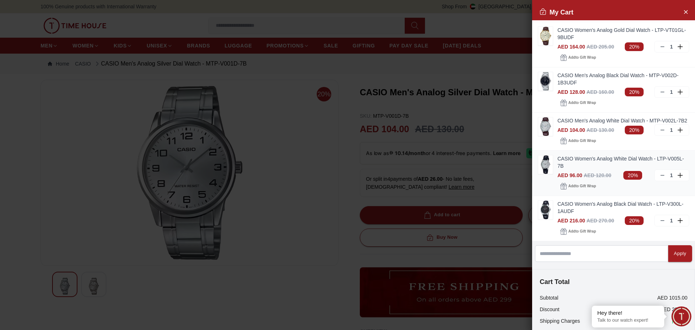
click at [544, 174] on img at bounding box center [545, 164] width 14 height 18
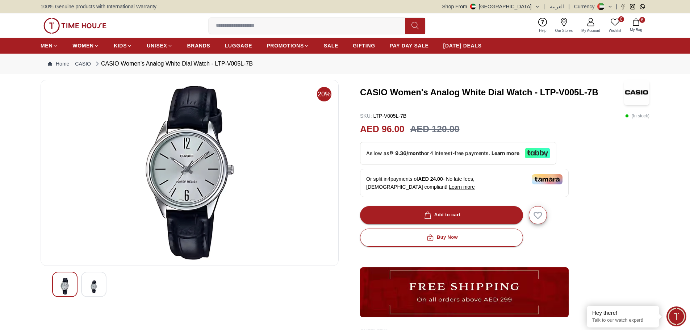
click at [640, 30] on span "My Bag" at bounding box center [636, 29] width 18 height 5
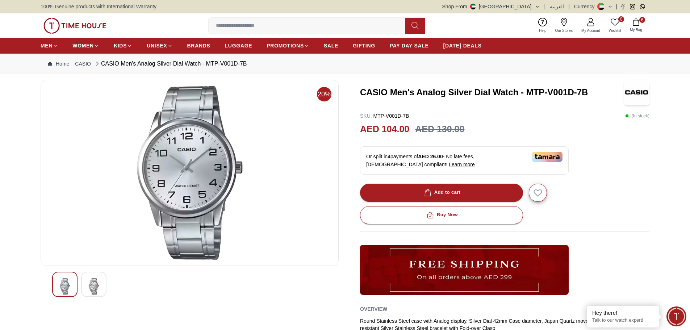
click at [639, 26] on button "6 My Bag" at bounding box center [635, 25] width 21 height 17
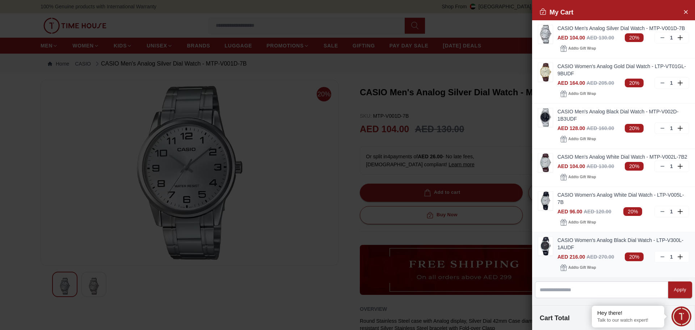
click at [540, 255] on img at bounding box center [545, 246] width 14 height 18
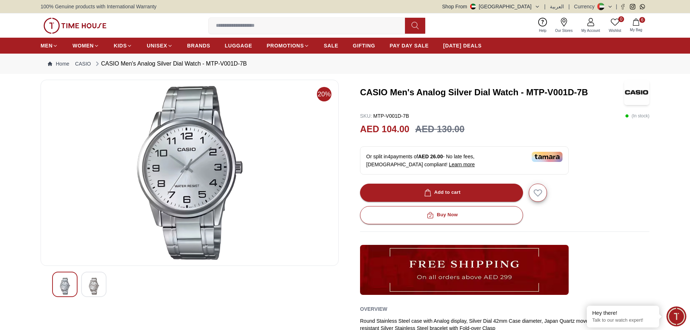
click at [634, 26] on button "6 My Bag" at bounding box center [635, 25] width 21 height 17
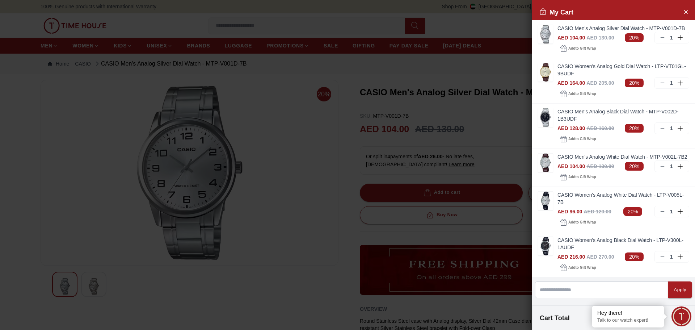
click at [265, 97] on div at bounding box center [347, 165] width 695 height 330
click at [320, 84] on div at bounding box center [347, 165] width 695 height 330
click at [337, 54] on div at bounding box center [347, 165] width 695 height 330
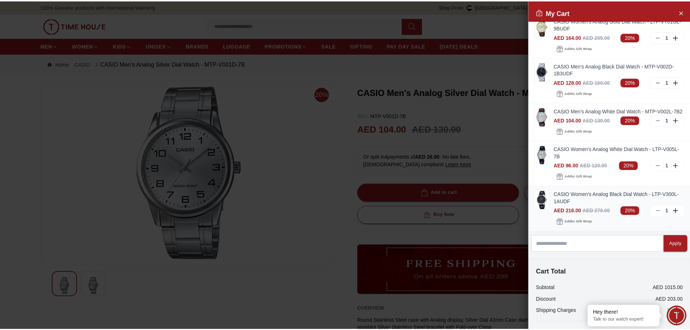
scroll to position [40, 0]
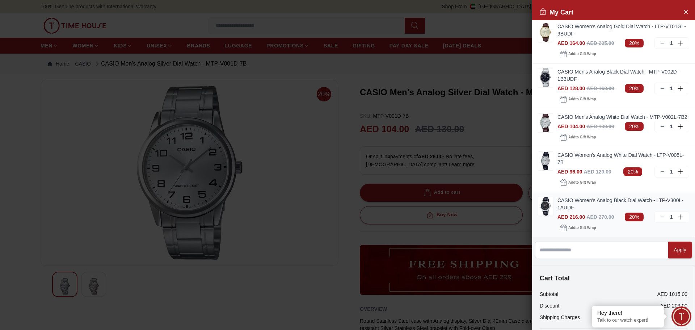
click at [550, 215] on img at bounding box center [545, 206] width 14 height 18
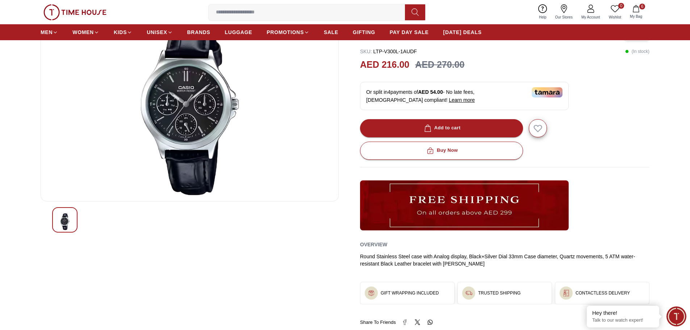
scroll to position [36, 0]
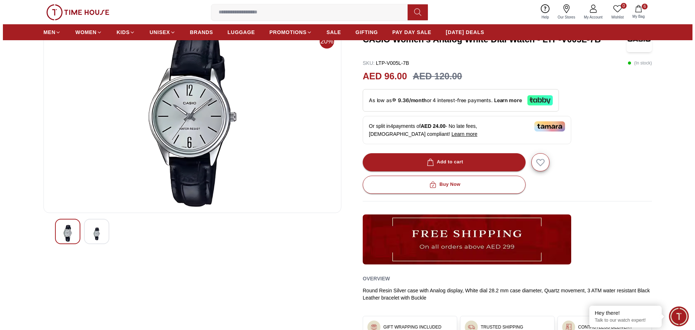
scroll to position [36, 0]
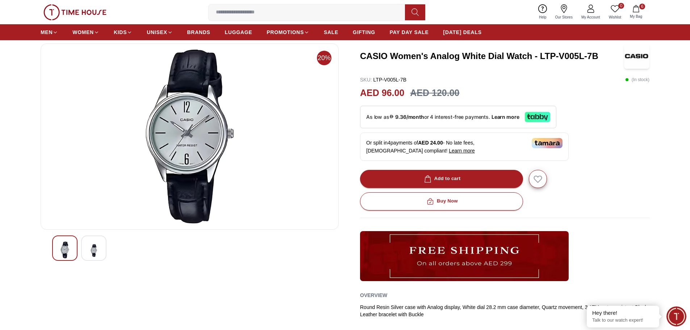
click at [633, 16] on span "My Bag" at bounding box center [636, 16] width 18 height 5
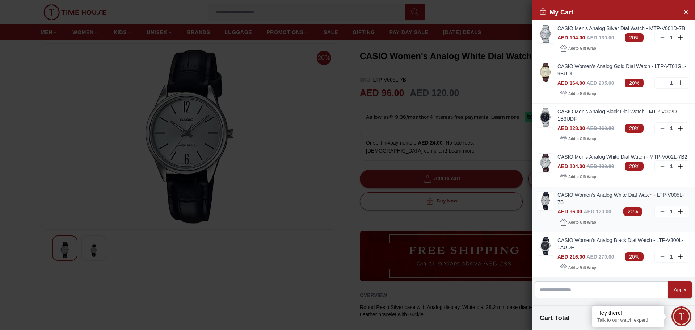
click at [660, 214] on icon at bounding box center [663, 212] width 6 height 6
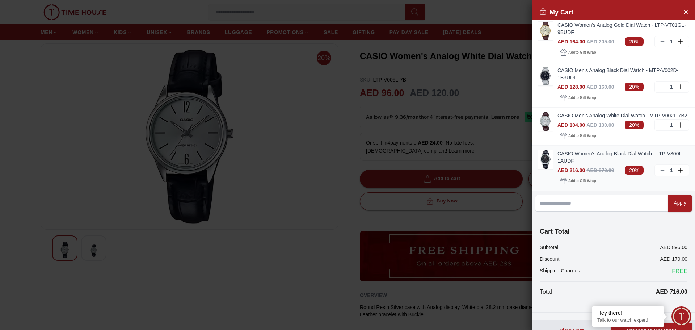
scroll to position [67, 0]
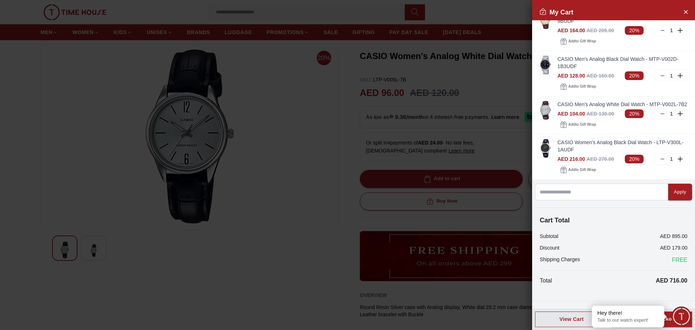
click at [322, 184] on div at bounding box center [347, 165] width 695 height 330
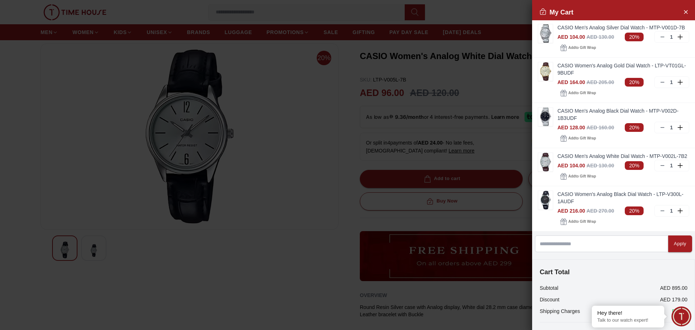
scroll to position [0, 0]
click at [279, 182] on div at bounding box center [347, 165] width 695 height 330
